Goal: Task Accomplishment & Management: Complete application form

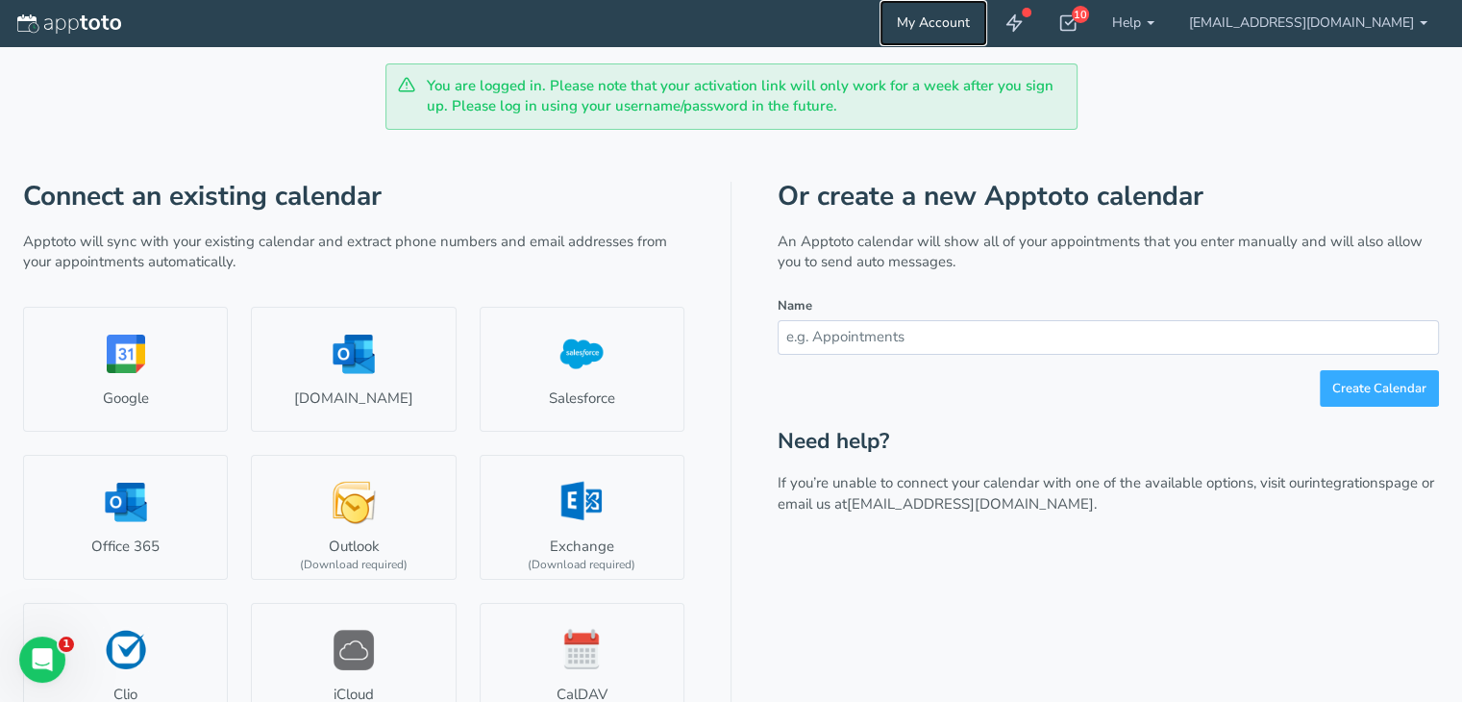
click at [987, 19] on link "My Account" at bounding box center [933, 23] width 108 height 46
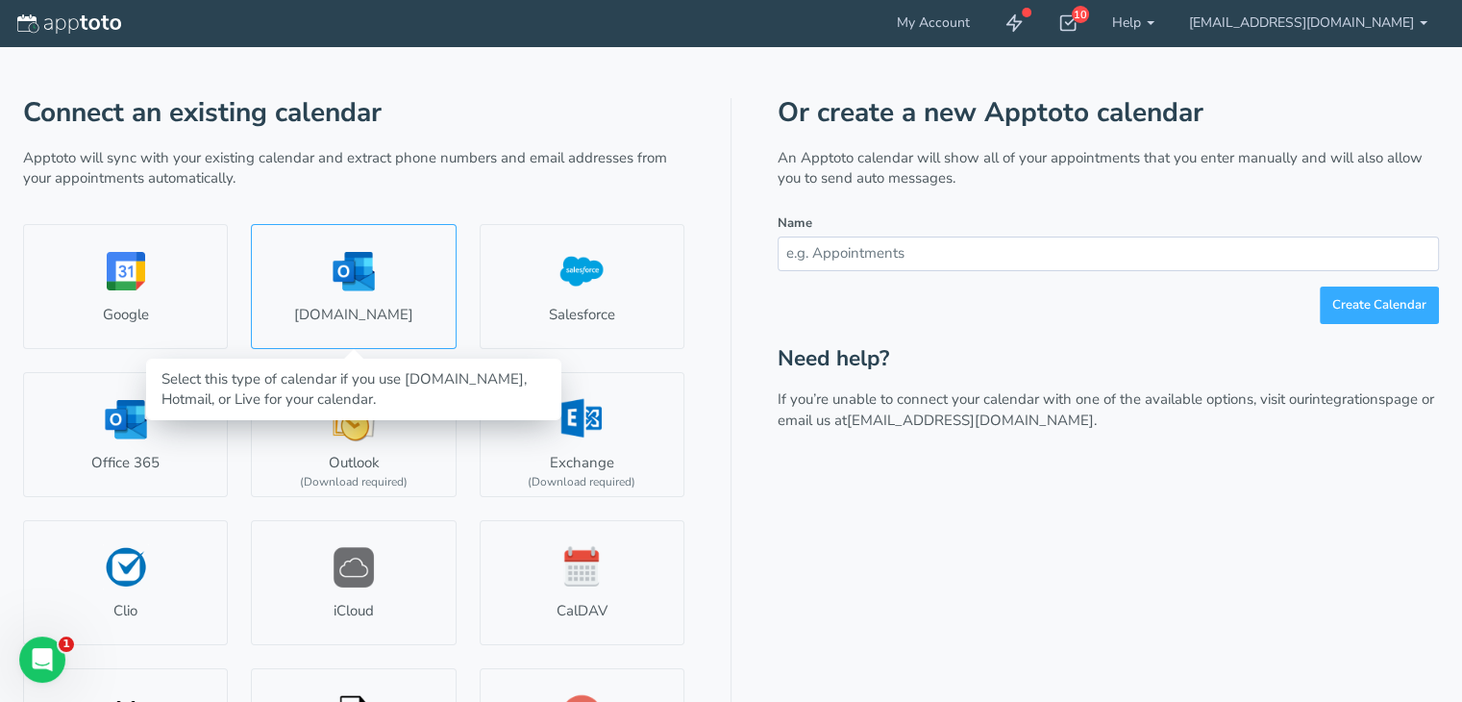
click at [345, 282] on link "[DOMAIN_NAME]" at bounding box center [353, 286] width 205 height 125
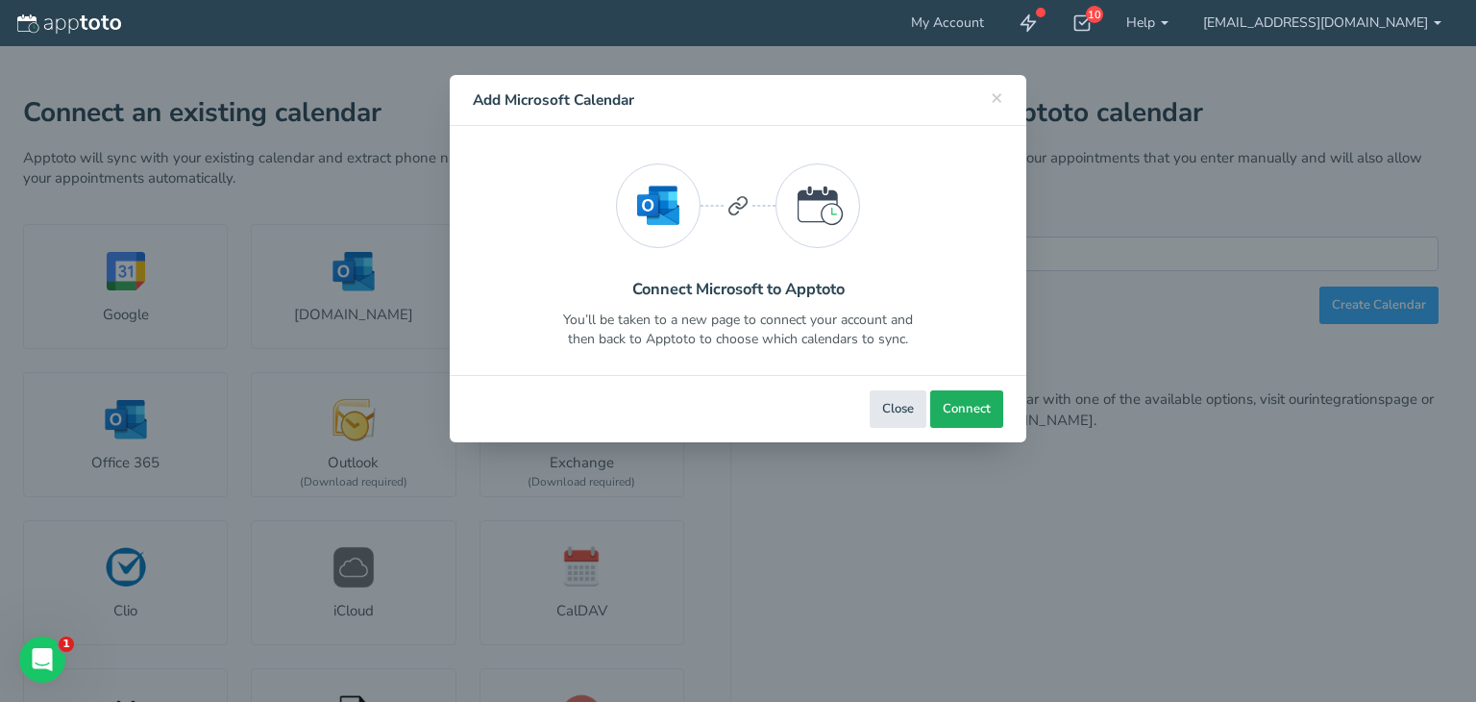
click at [986, 412] on span "Connect" at bounding box center [967, 409] width 48 height 18
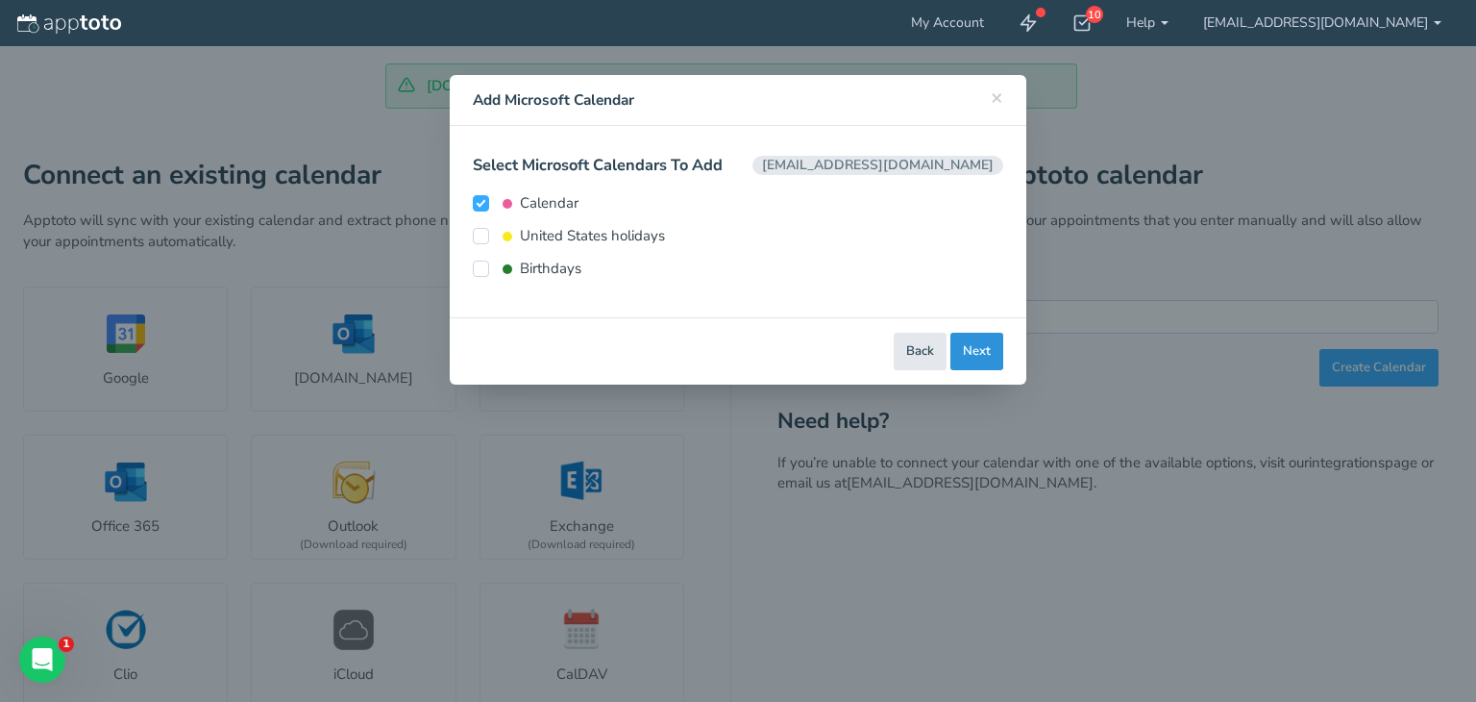
click at [977, 343] on button "Next" at bounding box center [976, 351] width 53 height 37
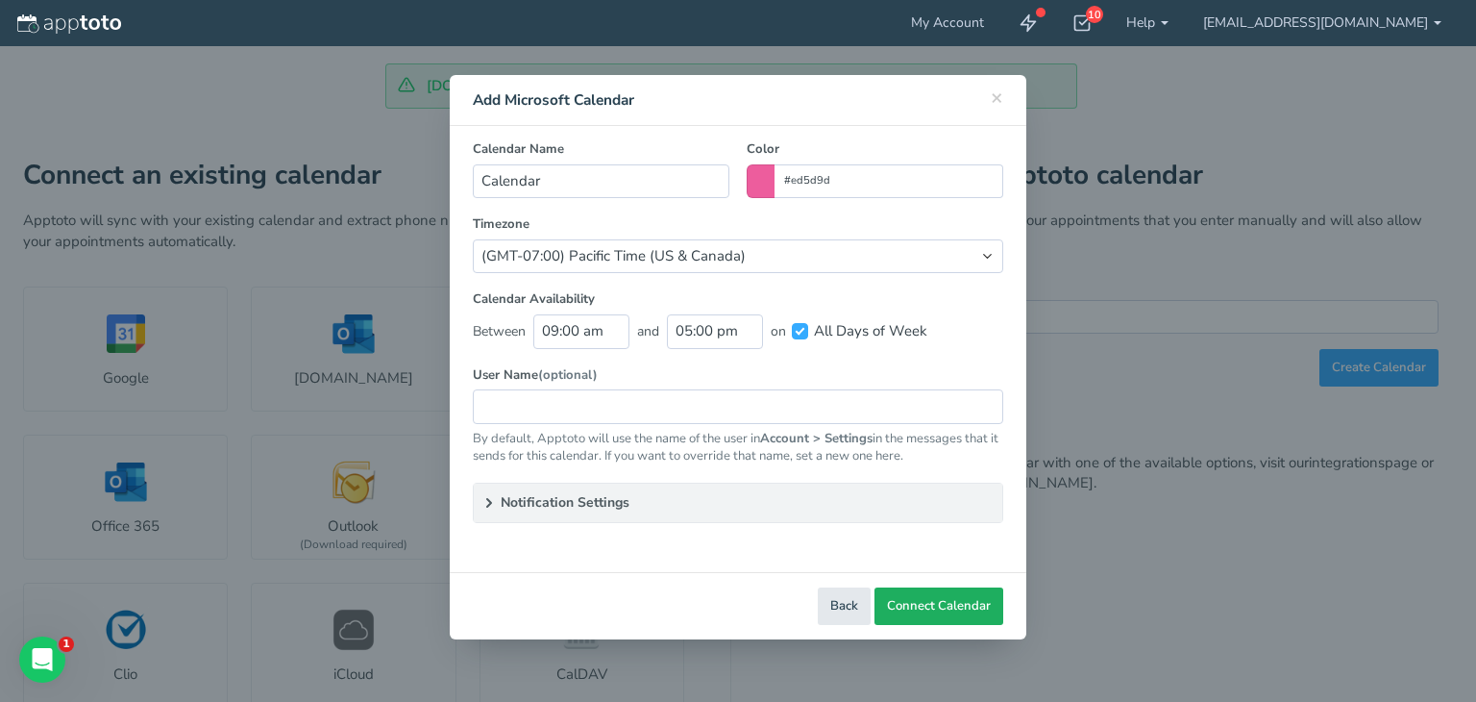
click at [934, 598] on span "Connect Calendar" at bounding box center [939, 606] width 104 height 18
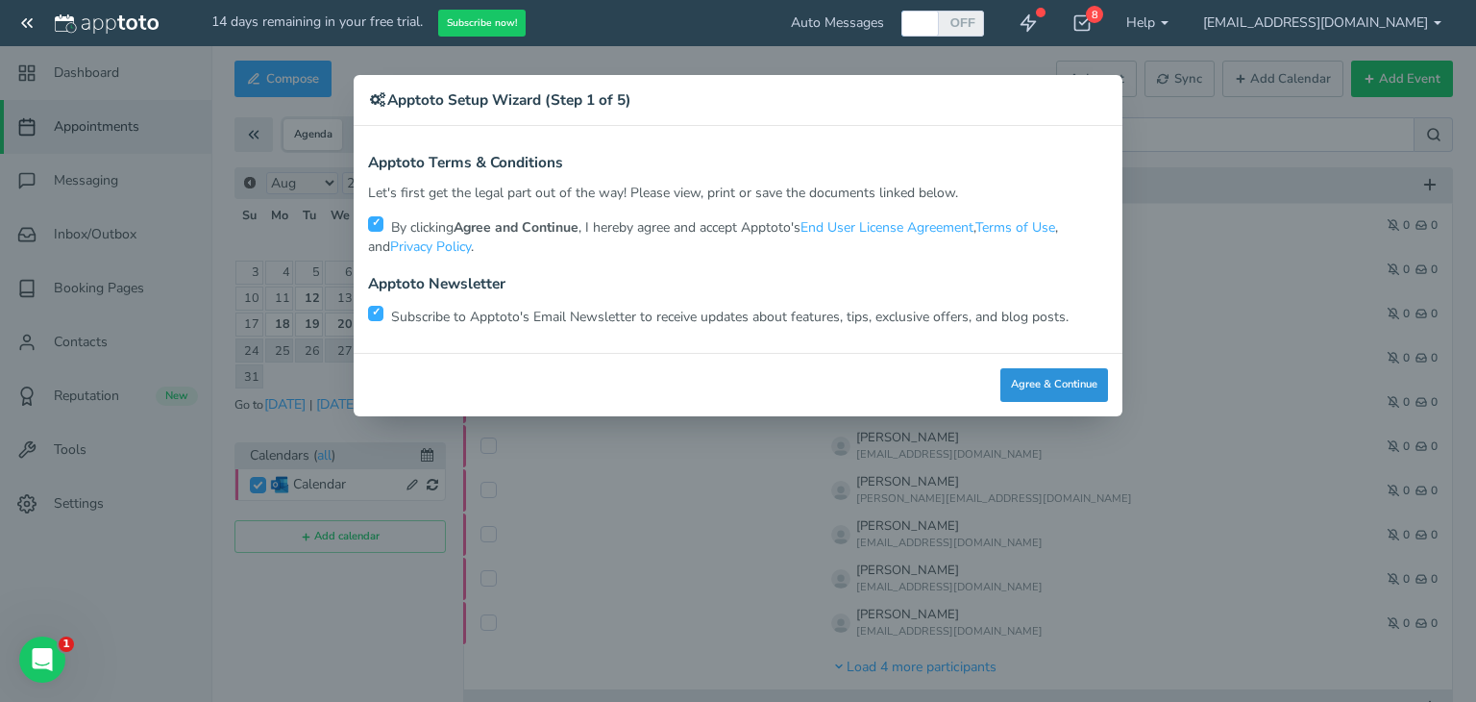
click at [1043, 384] on button "Agree & Continue" at bounding box center [1054, 385] width 108 height 34
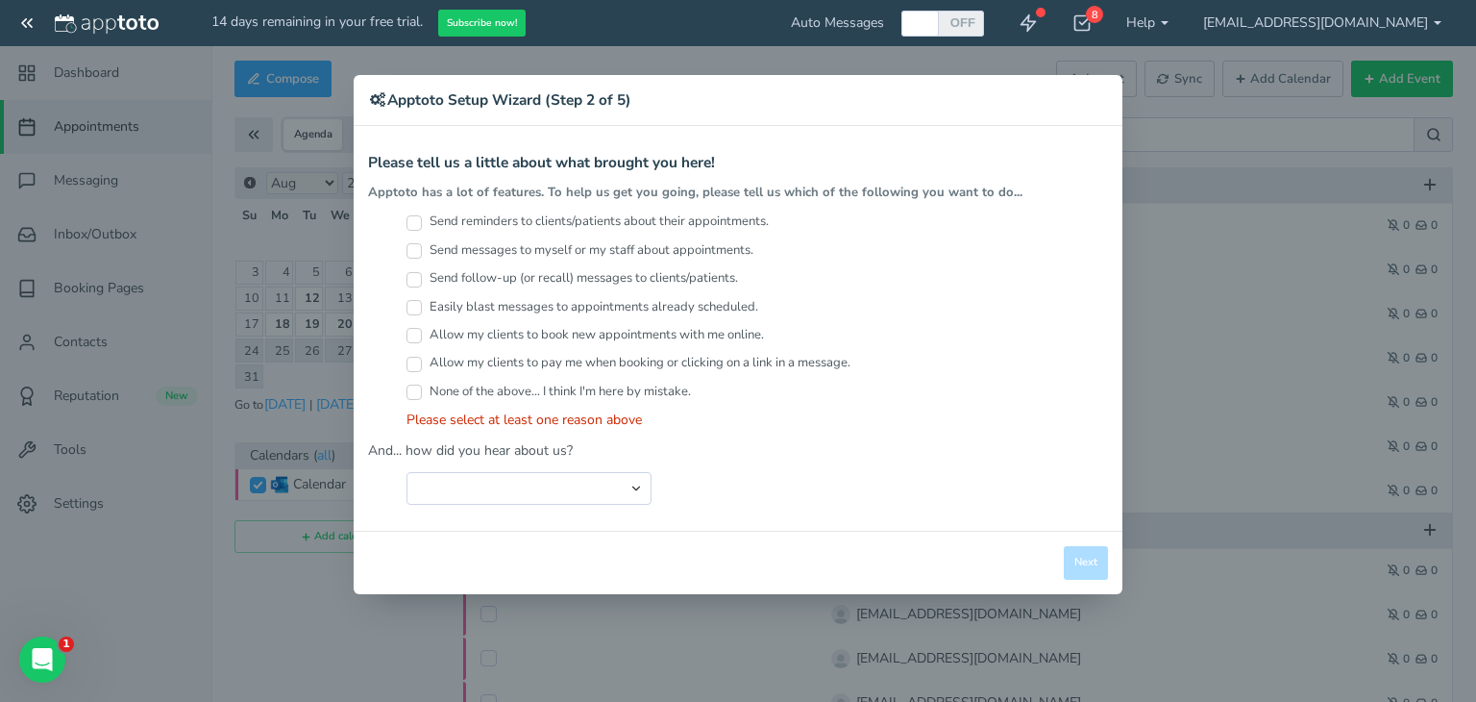
click at [411, 220] on input "Send reminders to clients/patients about their appointments." at bounding box center [413, 222] width 15 height 15
checkbox input "true"
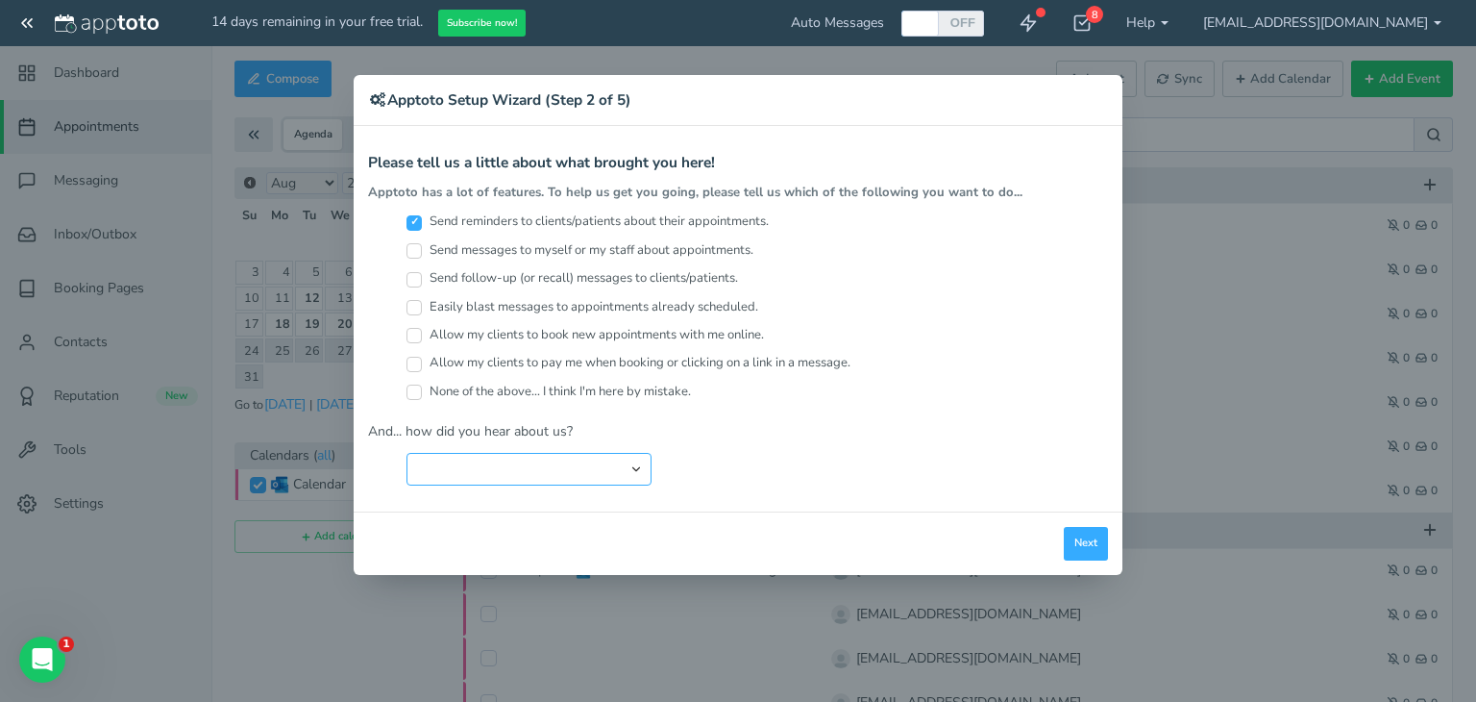
click at [565, 480] on select "Search Engine (Google, Yahoo, Bing, etc.) Search Engine Advertisement Blog Post…" at bounding box center [528, 469] width 245 height 33
select select "string:Friend or Co-Worker"
click at [406, 453] on select "Search Engine (Google, Yahoo, Bing, etc.) Search Engine Advertisement Blog Post…" at bounding box center [528, 469] width 245 height 33
click at [1075, 534] on button "Next" at bounding box center [1086, 544] width 44 height 34
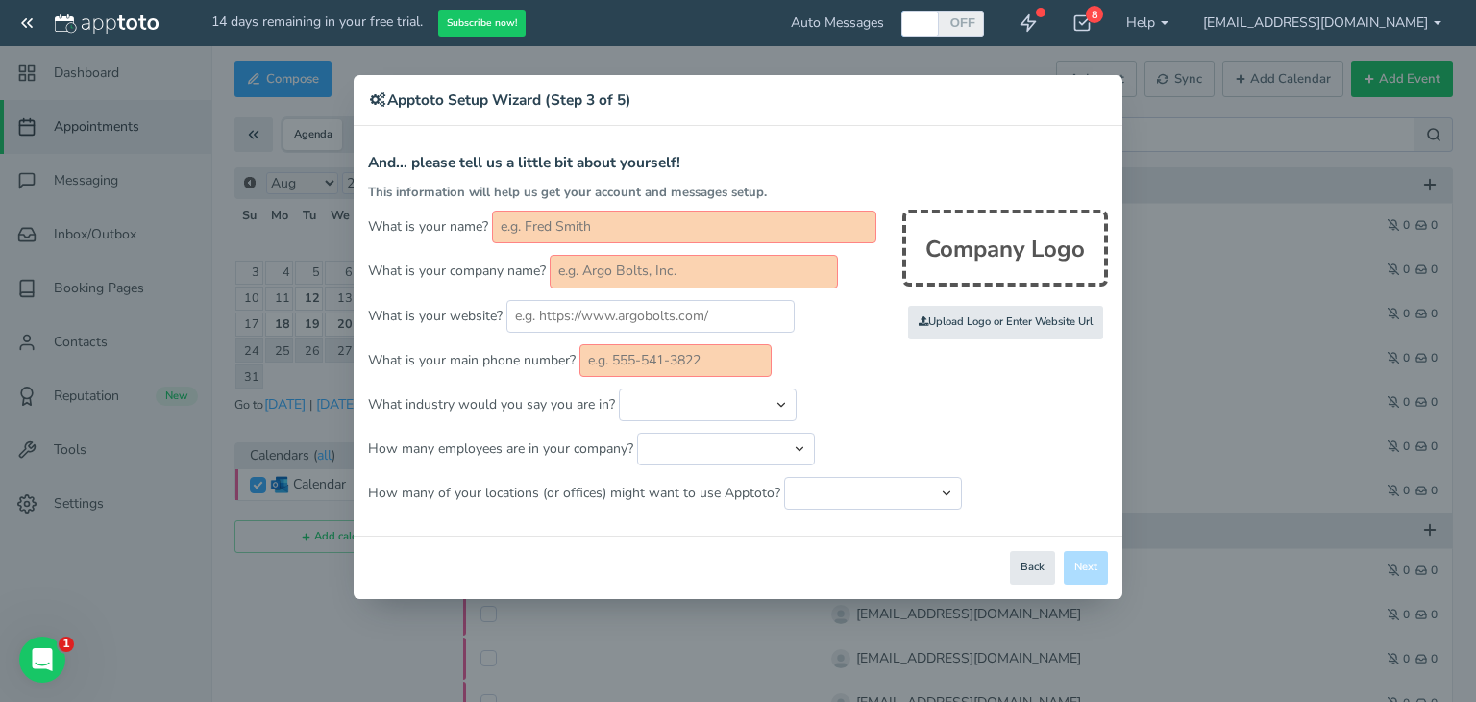
click at [557, 234] on input "text" at bounding box center [684, 226] width 384 height 33
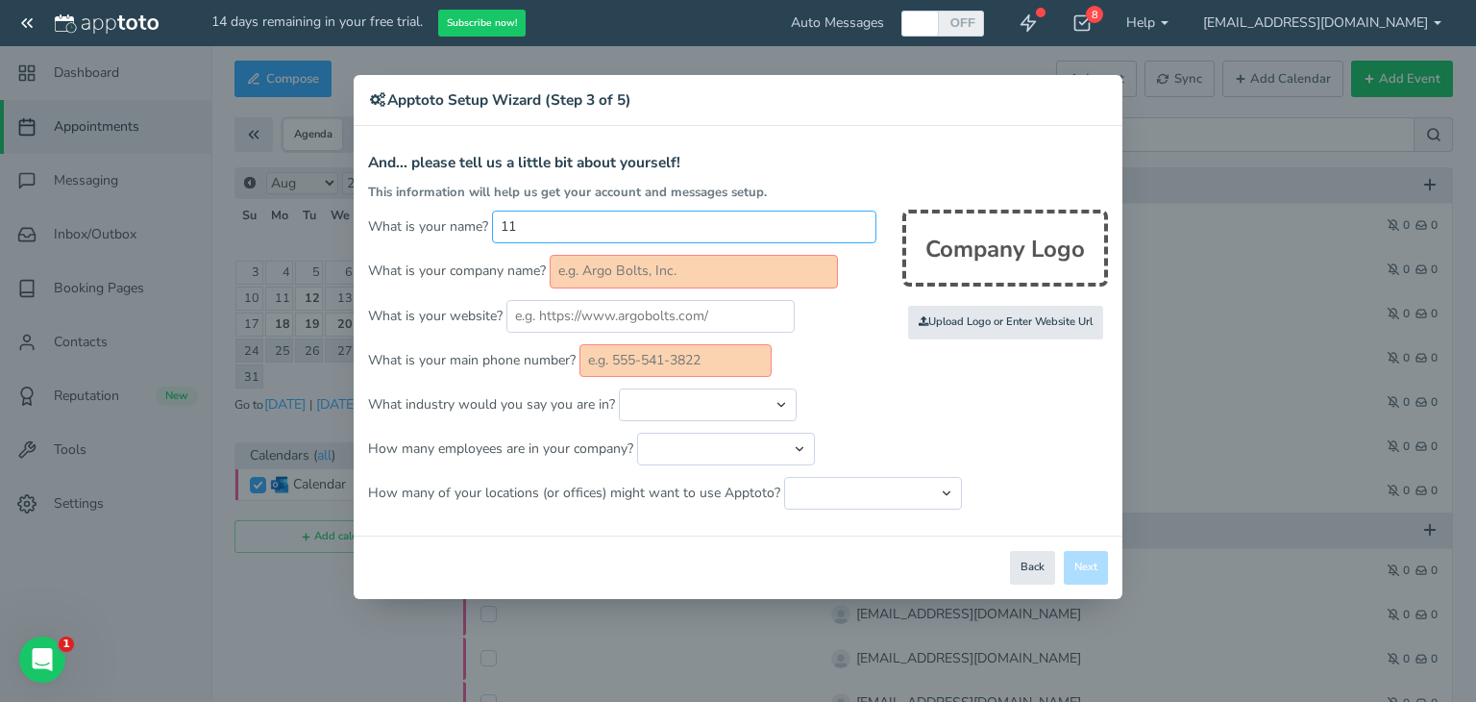
type input "1"
type input "[PERSON_NAME]"
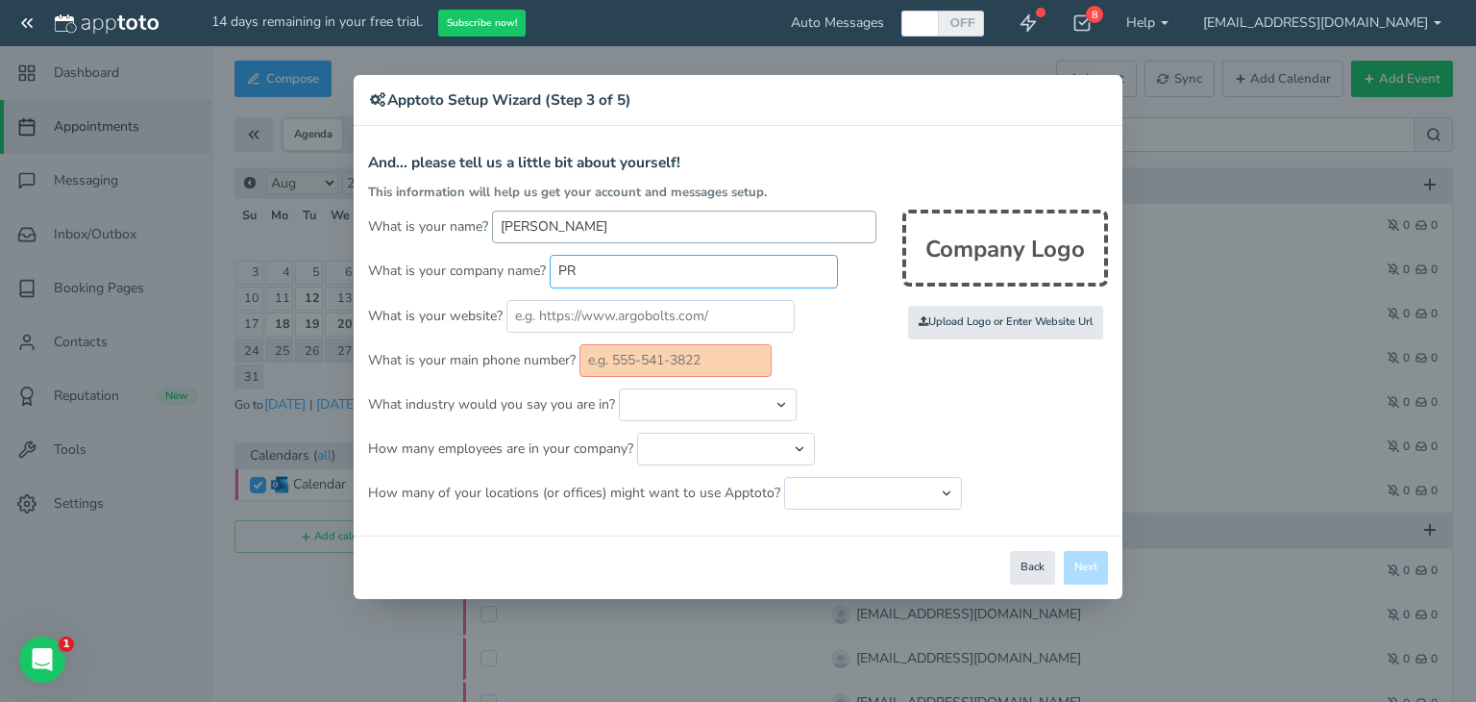
type input "P"
type input "[GEOGRAPHIC_DATA][US_STATE]"
click at [661, 362] on input "text" at bounding box center [675, 360] width 192 height 33
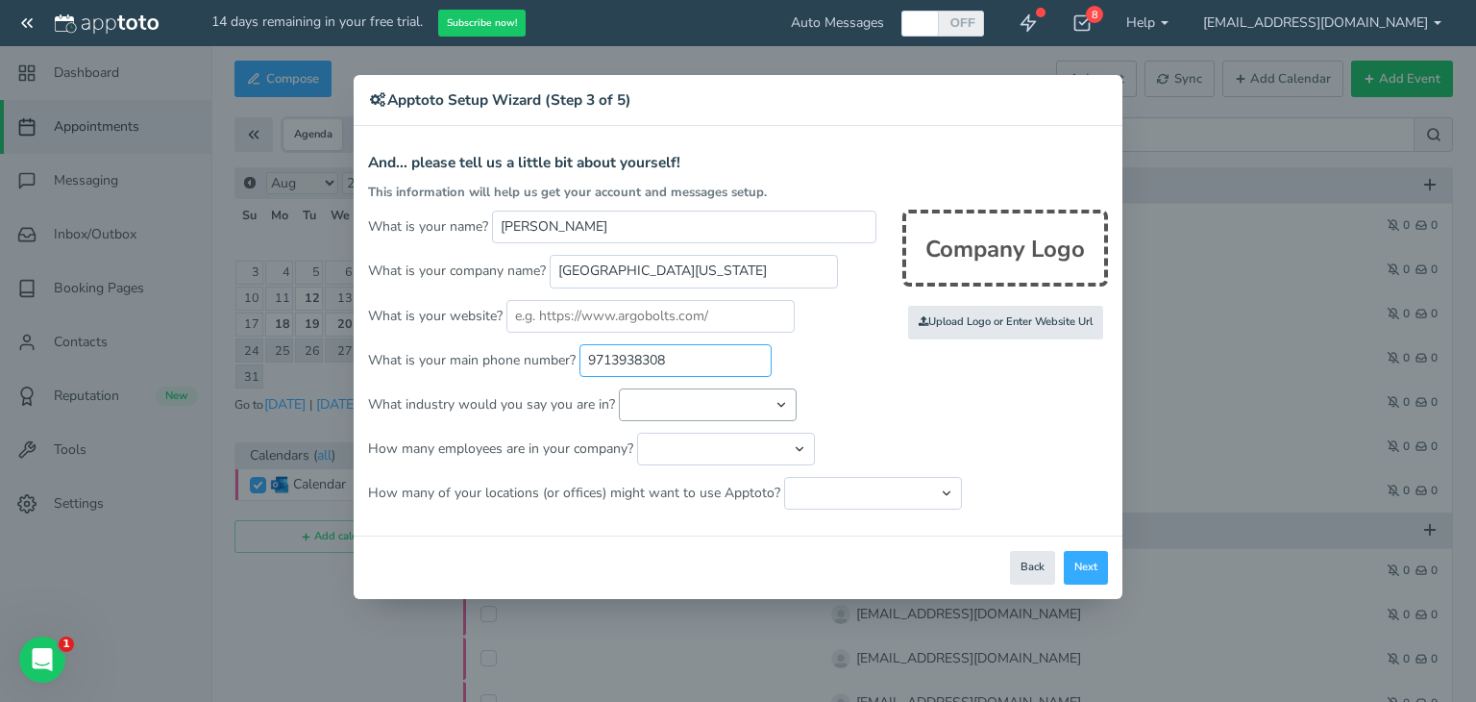
type input "9713938308"
click at [668, 405] on select "Automotive Cleaning Services Consulting Education - Classroom Education - Admis…" at bounding box center [708, 404] width 178 height 33
select select "string:Healthcare - Research"
click at [619, 388] on select "Automotive Cleaning Services Consulting Education - Classroom Education - Admis…" at bounding box center [708, 404] width 178 height 33
click at [1093, 558] on button "Next" at bounding box center [1086, 568] width 44 height 34
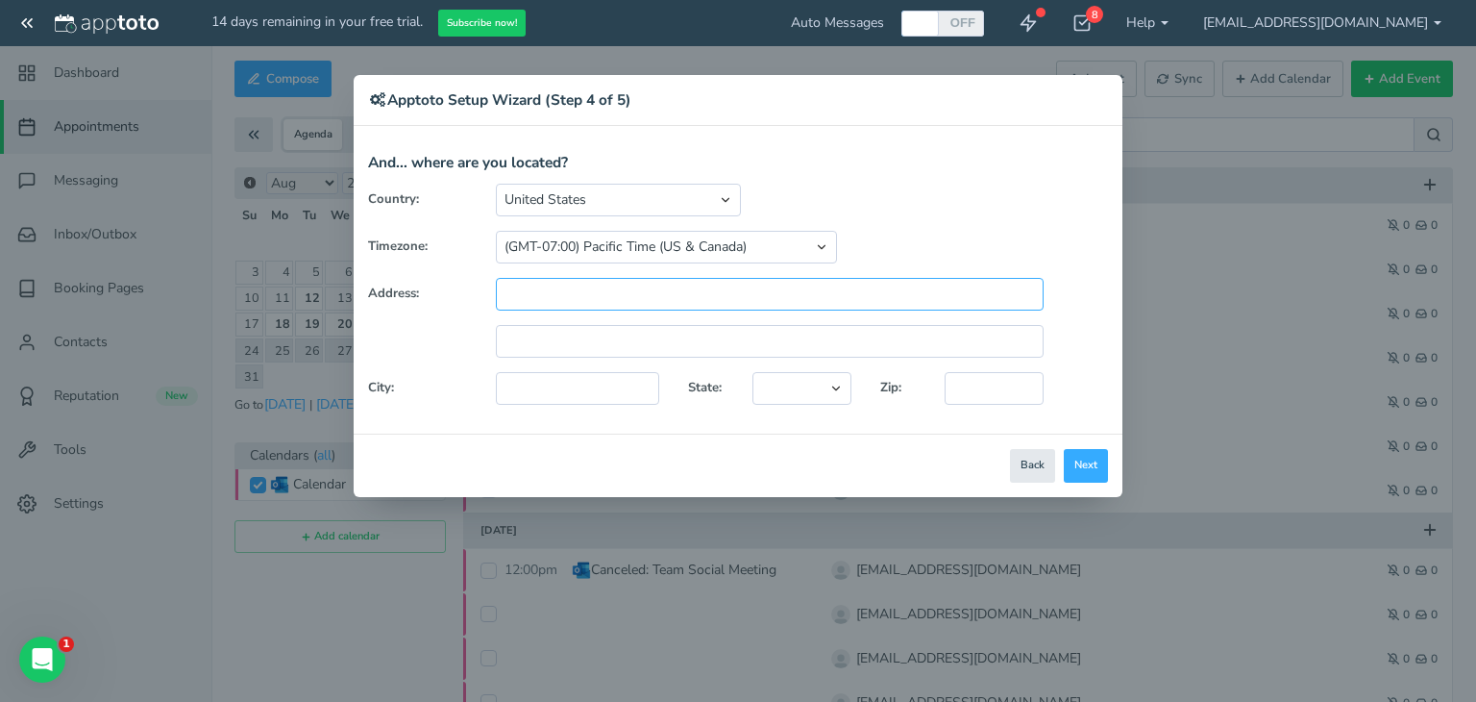
click at [559, 293] on input "text" at bounding box center [770, 294] width 548 height 33
type input "[STREET_ADDRESS]"
click at [545, 397] on input "text" at bounding box center [577, 388] width 163 height 33
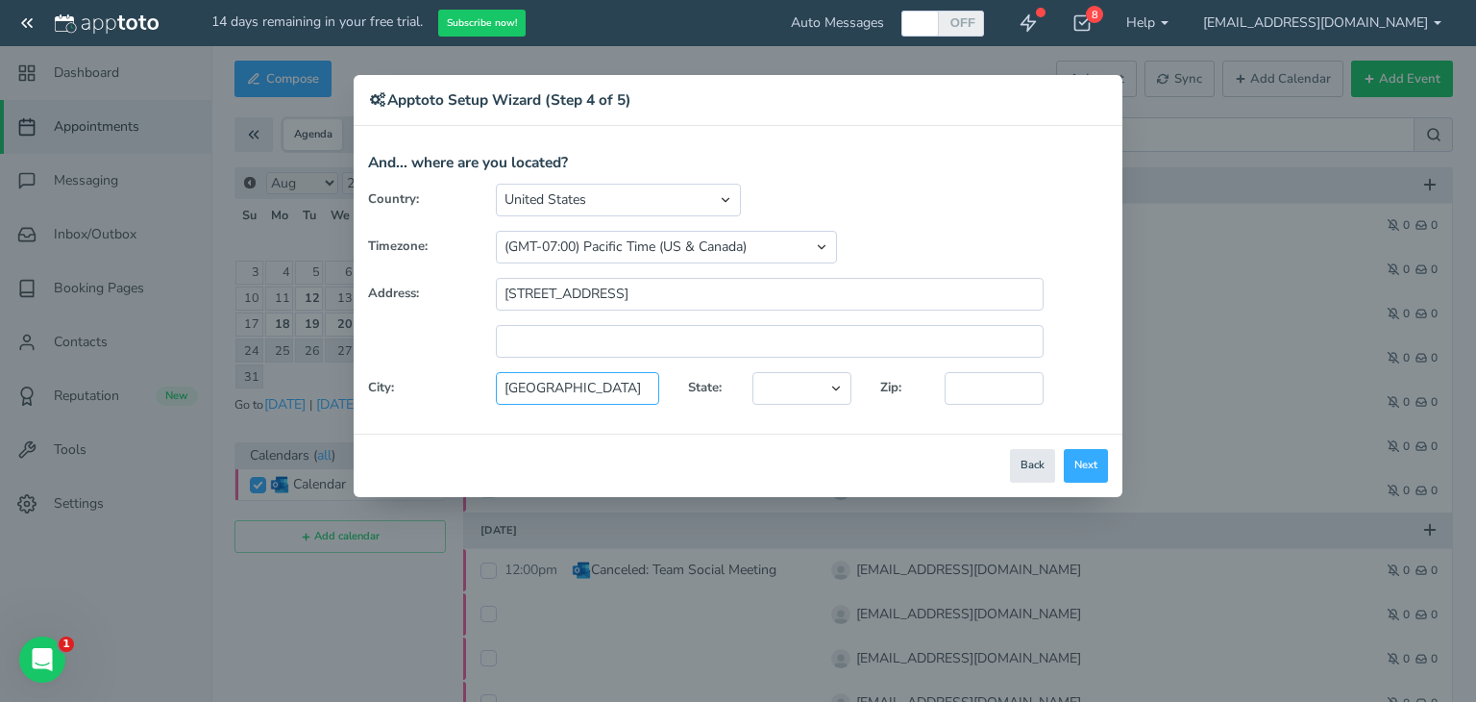
type input "[GEOGRAPHIC_DATA]"
select select "string:OR"
type input "97211"
click at [1082, 463] on button "Next" at bounding box center [1086, 466] width 44 height 34
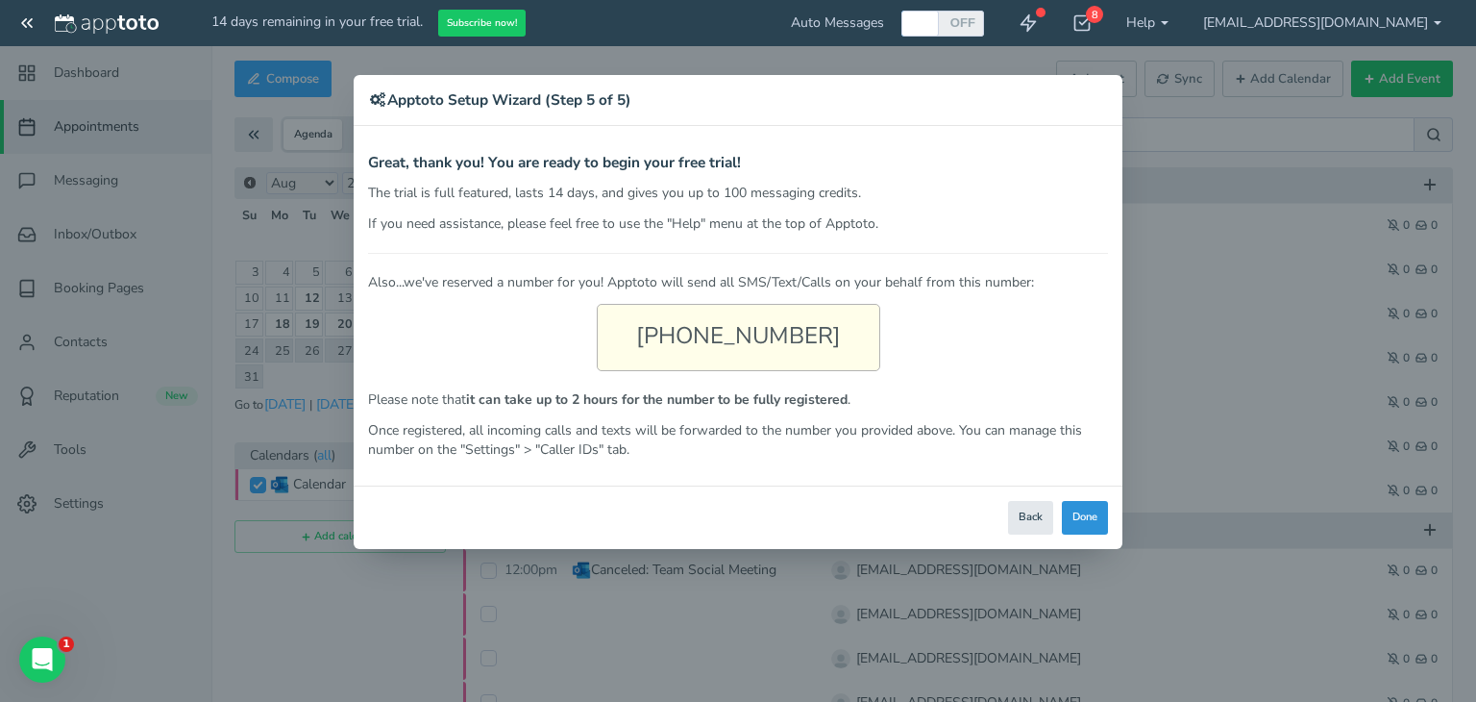
click at [1090, 514] on button "Done" at bounding box center [1085, 518] width 46 height 34
